Goal: Check status: Check status

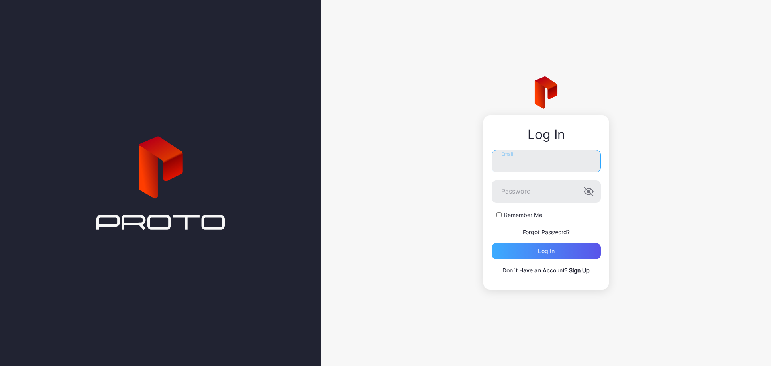
type input "**********"
click at [545, 247] on div "Log in" at bounding box center [545, 251] width 109 height 16
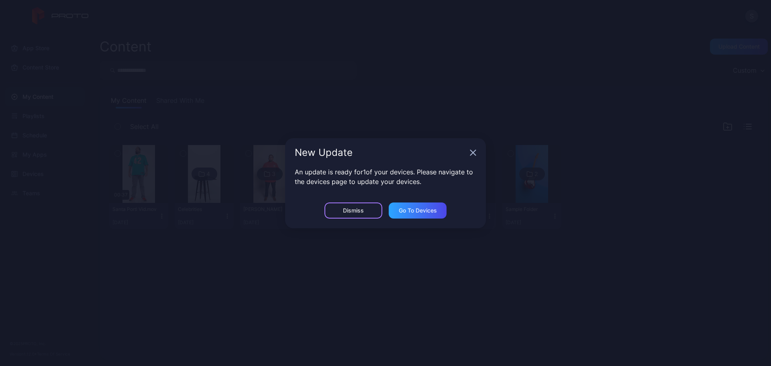
click at [350, 212] on div "Dismiss" at bounding box center [353, 210] width 21 height 6
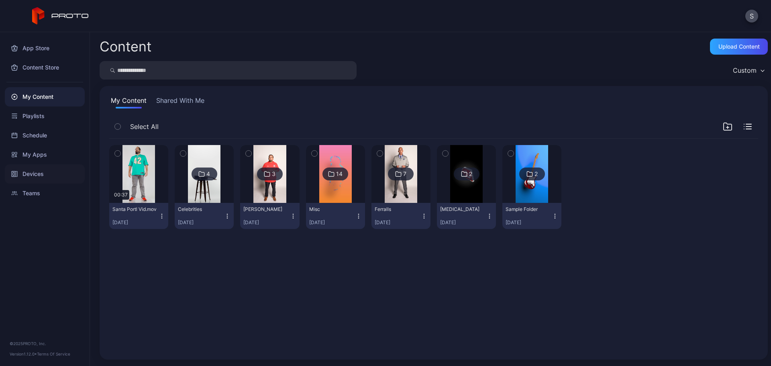
click at [36, 178] on div "Devices" at bounding box center [45, 173] width 80 height 19
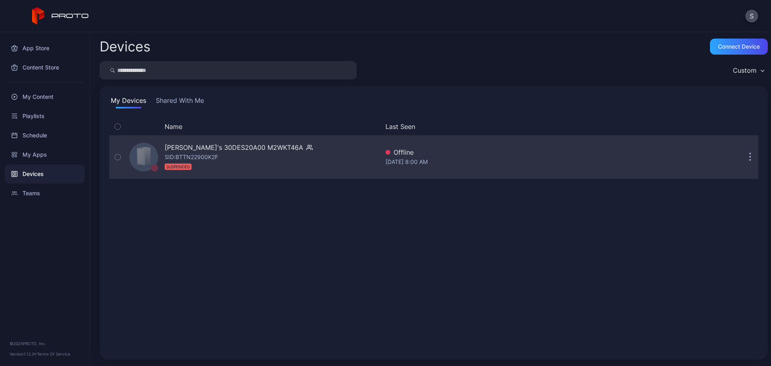
click at [749, 161] on icon "button" at bounding box center [749, 161] width 1 height 1
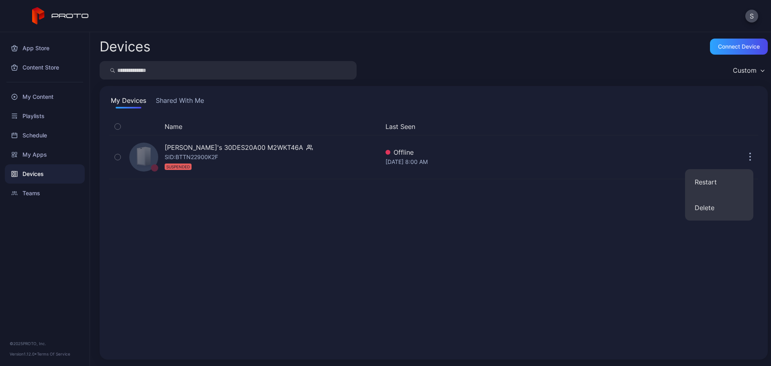
click at [512, 201] on div "Name Last Seen [PERSON_NAME]'s 30DES20A00 M2WKT46A SID: BTTN22900K2F SUSPENDED …" at bounding box center [433, 234] width 649 height 232
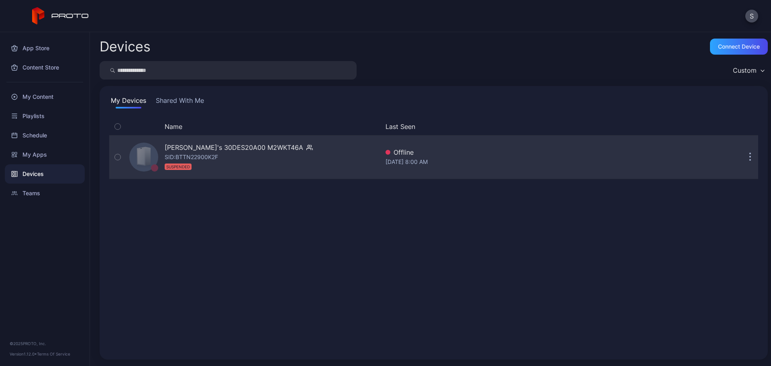
click at [264, 147] on div "[PERSON_NAME]'s 30DES20A00 M2WKT46A" at bounding box center [234, 148] width 138 height 10
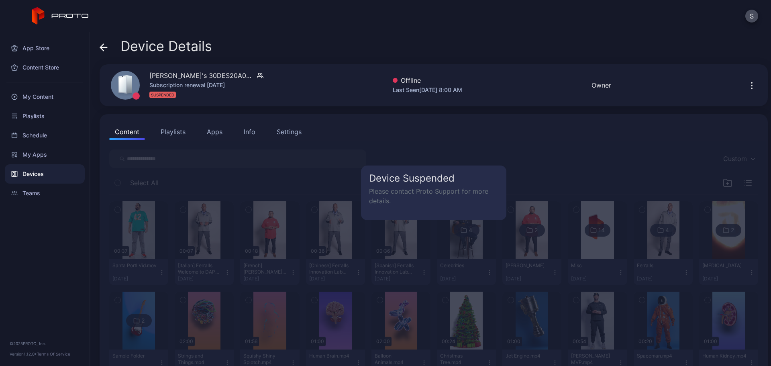
click at [401, 188] on p "Please contact Proto Support for more details." at bounding box center [433, 195] width 129 height 19
click at [37, 154] on div "My Apps" at bounding box center [45, 154] width 80 height 19
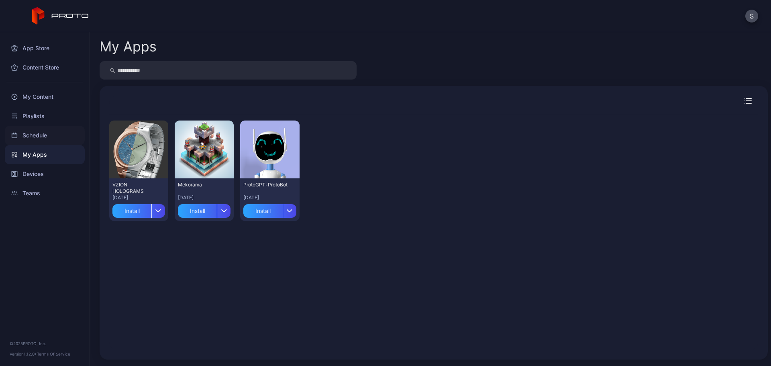
click at [31, 137] on div "Schedule" at bounding box center [45, 135] width 80 height 19
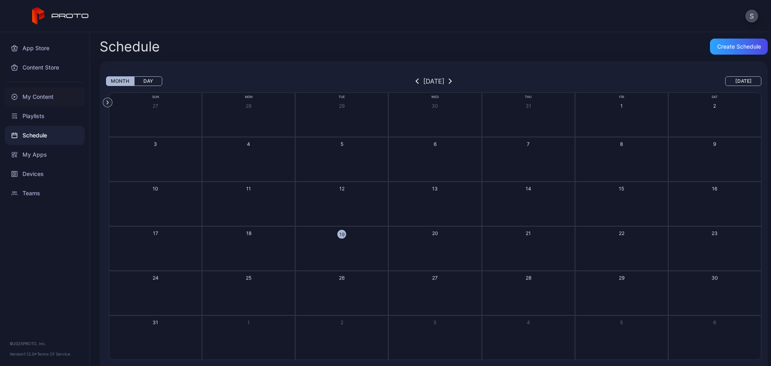
click at [32, 99] on div "My Content" at bounding box center [45, 96] width 80 height 19
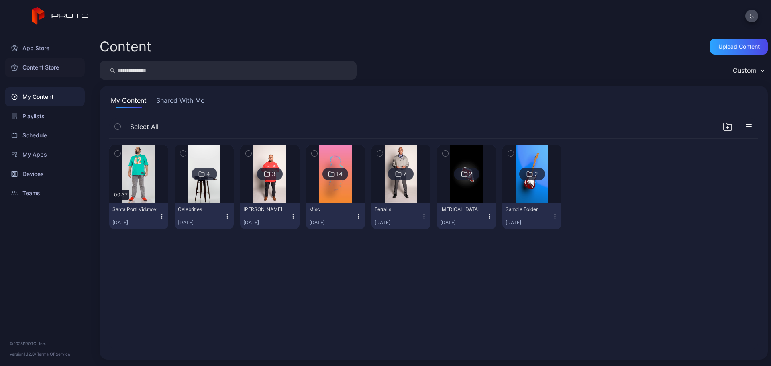
click at [35, 71] on div "Content Store" at bounding box center [45, 67] width 80 height 19
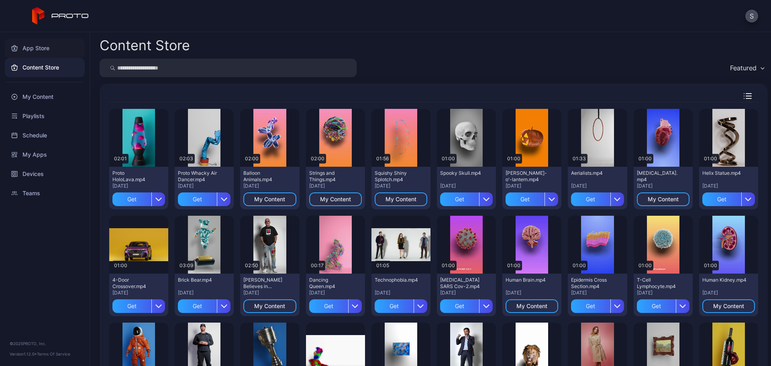
click at [42, 52] on div "App Store" at bounding box center [45, 48] width 80 height 19
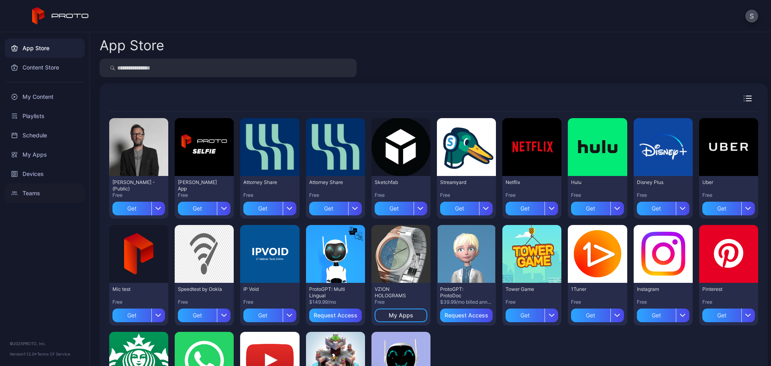
click at [30, 192] on div "Teams" at bounding box center [45, 192] width 80 height 19
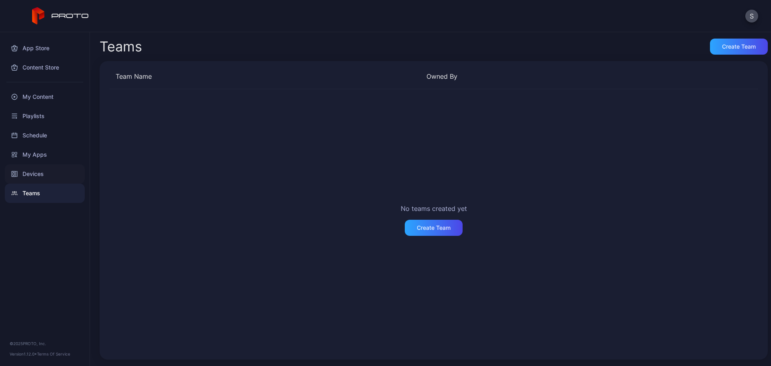
click at [34, 175] on div "Devices" at bounding box center [45, 173] width 80 height 19
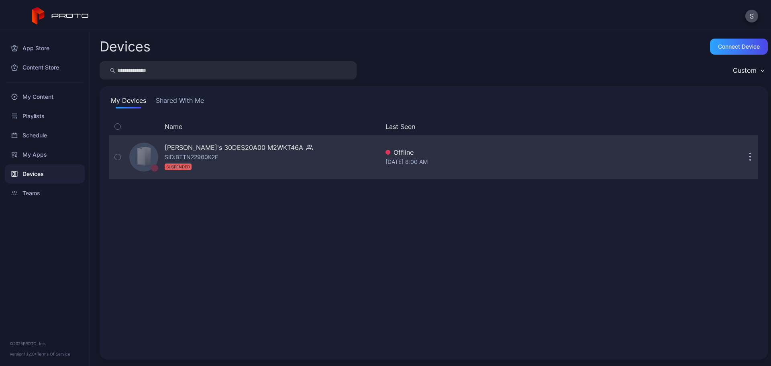
click at [234, 149] on div "[PERSON_NAME]'s 30DES20A00 M2WKT46A" at bounding box center [234, 148] width 138 height 10
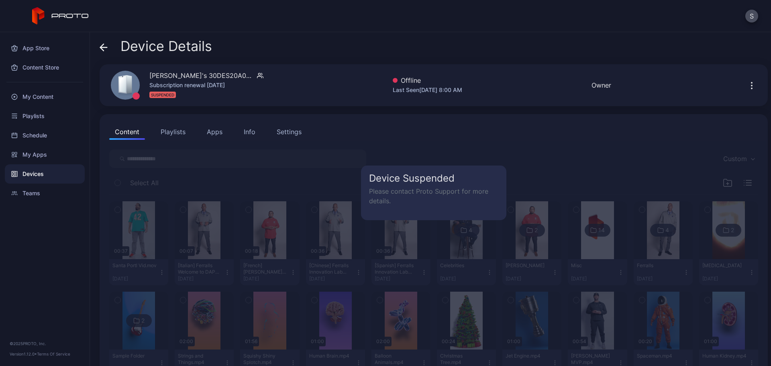
click at [284, 132] on div "Settings" at bounding box center [289, 132] width 25 height 10
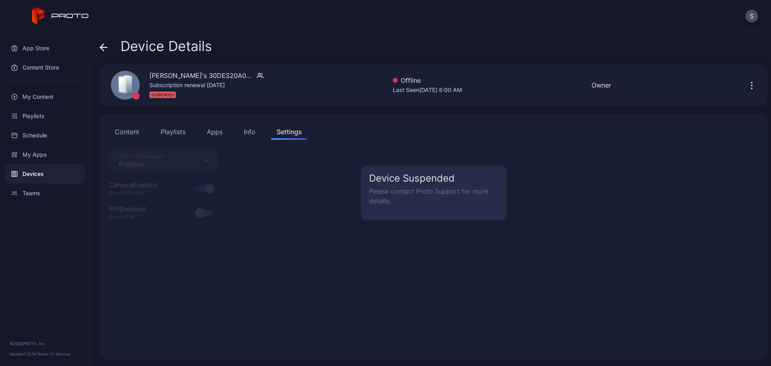
click at [244, 131] on div "Info" at bounding box center [250, 132] width 12 height 10
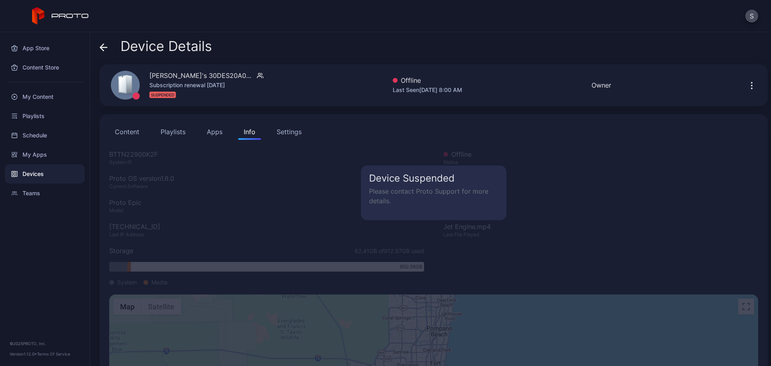
click at [411, 202] on p "Please contact Proto Support for more details." at bounding box center [433, 195] width 129 height 19
click at [618, 193] on div "Device Suspended Please contact Proto Support for more details." at bounding box center [433, 289] width 665 height 297
click at [210, 133] on button "Apps" at bounding box center [214, 132] width 27 height 16
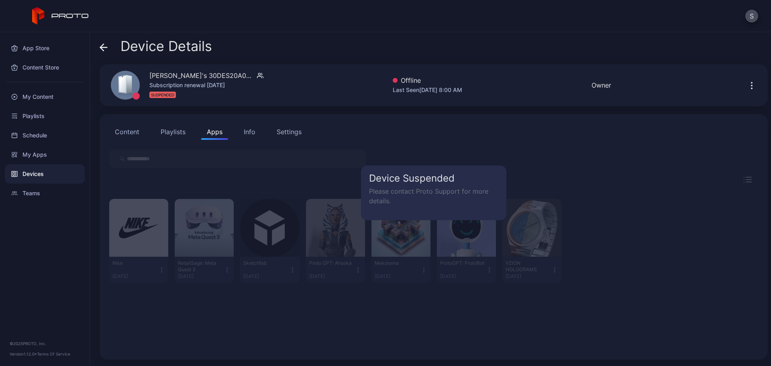
click at [171, 134] on button "Playlists" at bounding box center [173, 132] width 36 height 16
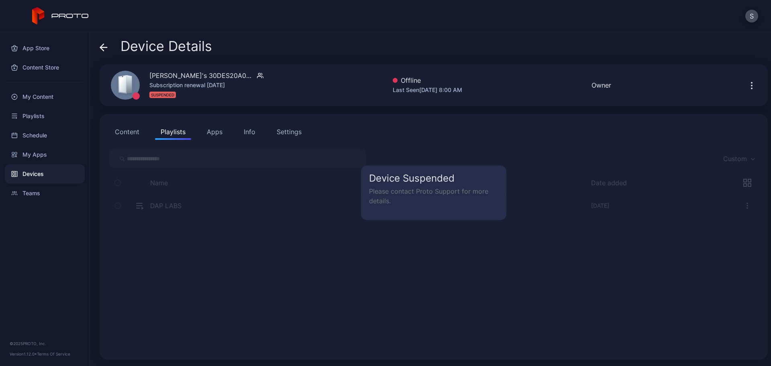
click at [125, 132] on button "Content" at bounding box center [127, 132] width 36 height 16
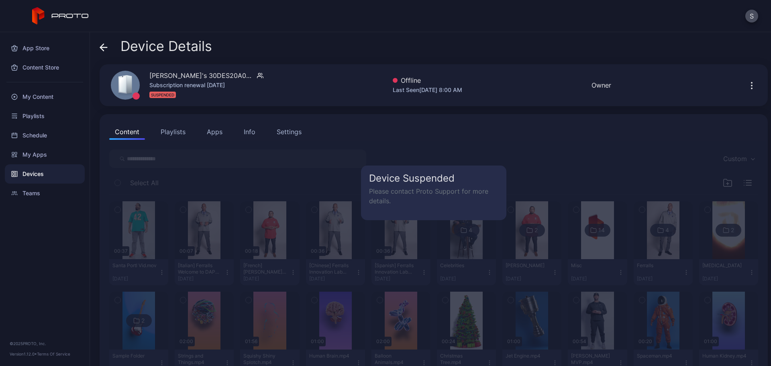
click at [104, 43] on span at bounding box center [104, 46] width 8 height 15
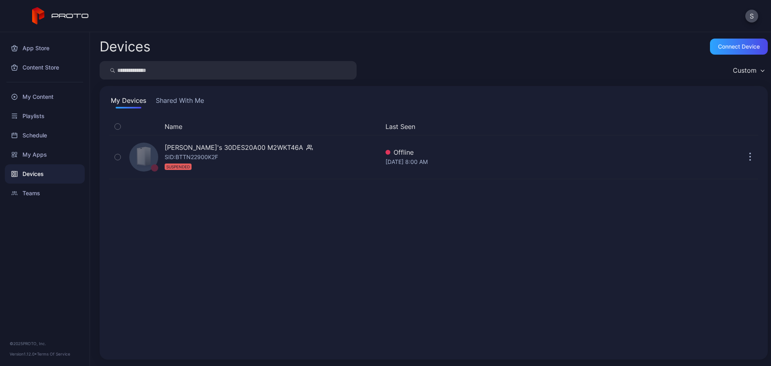
click at [743, 73] on div "Custom" at bounding box center [745, 70] width 24 height 8
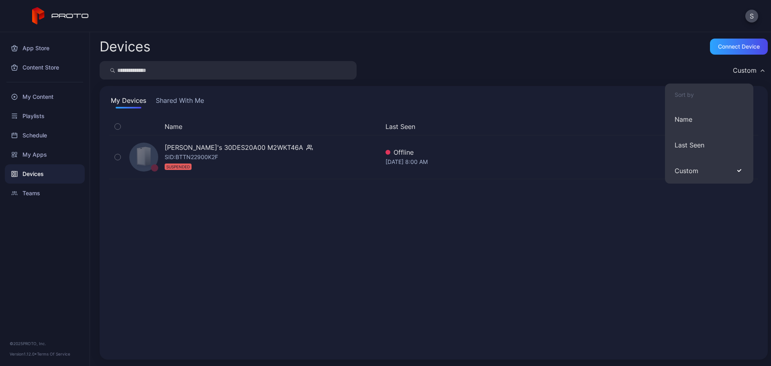
click at [610, 223] on div "Name Last Seen [PERSON_NAME]'s 30DES20A00 M2WKT46A SID: BTTN22900K2F SUSPENDED …" at bounding box center [433, 234] width 649 height 232
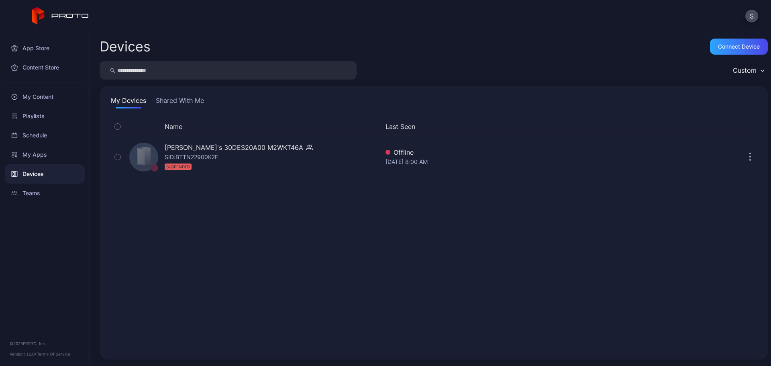
click at [743, 13] on div "S" at bounding box center [385, 16] width 771 height 32
click at [752, 14] on button "S" at bounding box center [751, 16] width 13 height 13
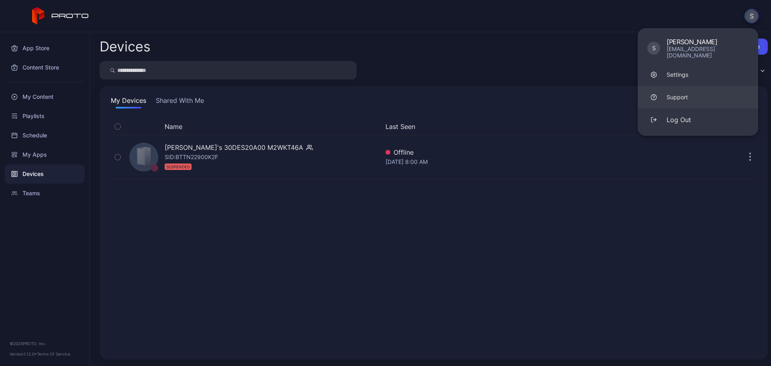
click at [672, 93] on div "Support" at bounding box center [676, 97] width 21 height 8
